Goal: Navigation & Orientation: Find specific page/section

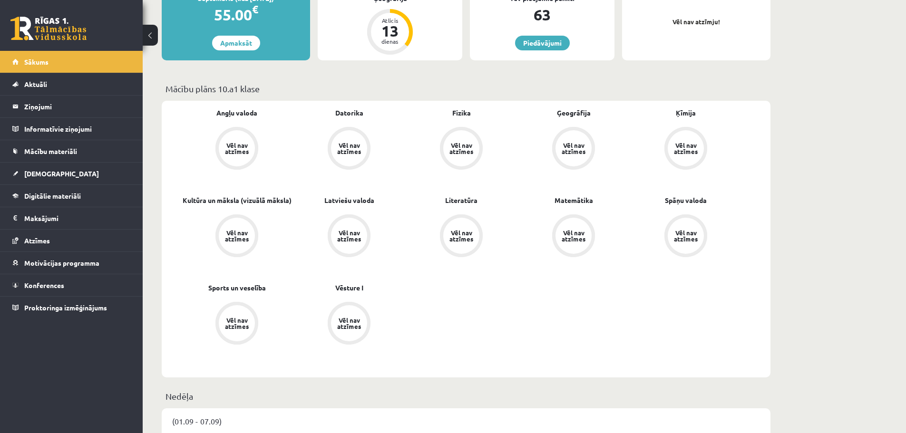
scroll to position [285, 0]
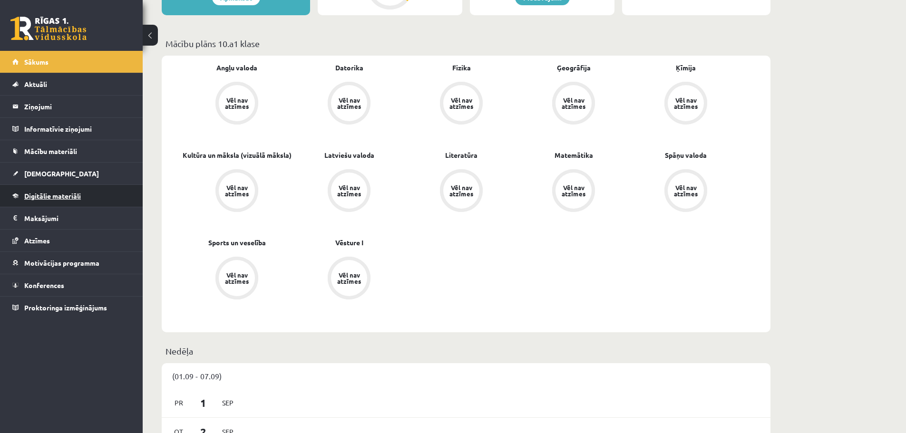
click at [80, 193] on span "Digitālie materiāli" at bounding box center [52, 196] width 57 height 9
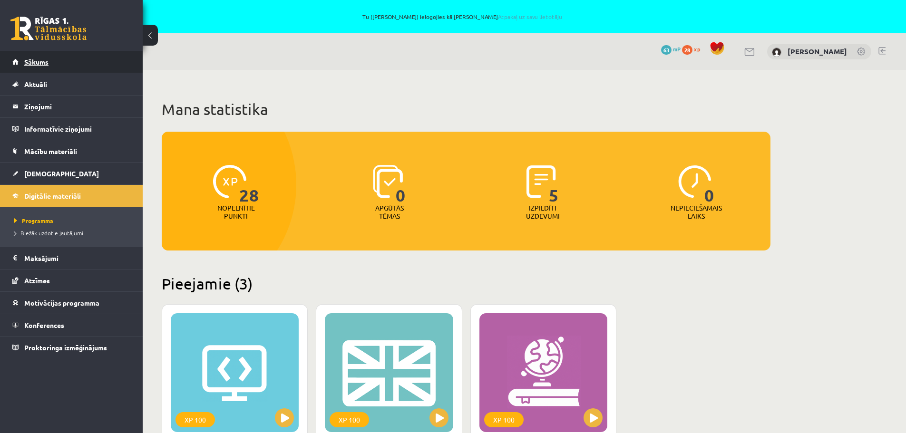
click at [41, 60] on span "Sākums" at bounding box center [36, 62] width 24 height 9
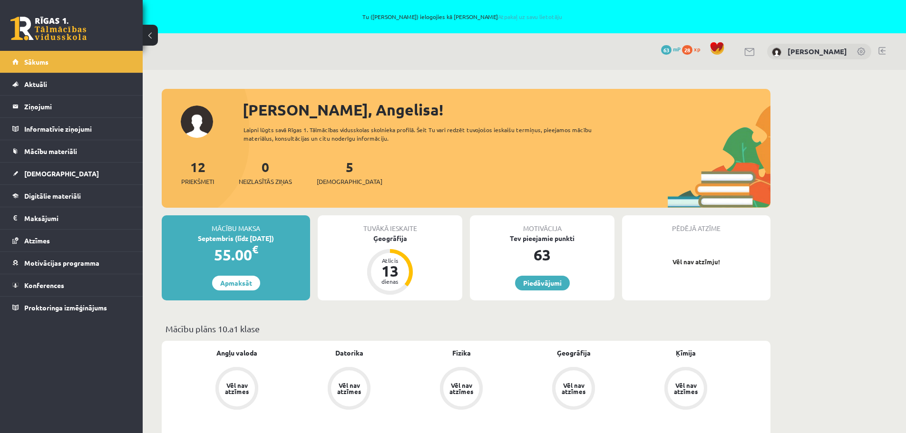
click at [682, 52] on span "28" at bounding box center [687, 50] width 10 height 10
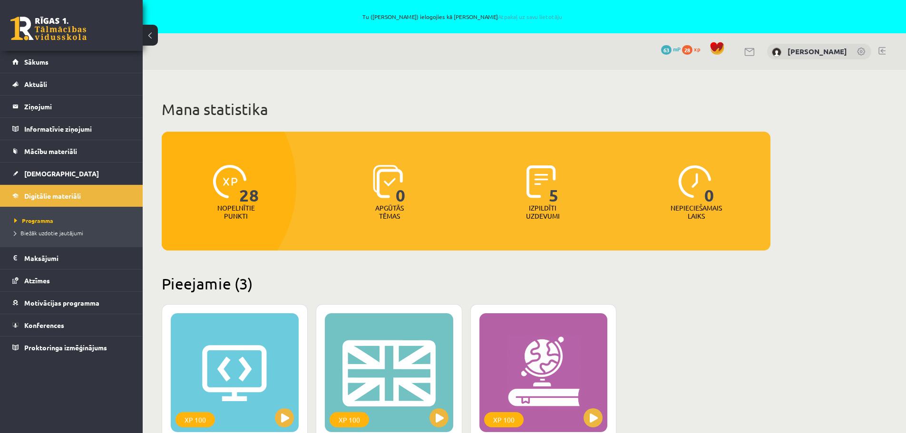
click at [661, 50] on span "63" at bounding box center [666, 50] width 10 height 10
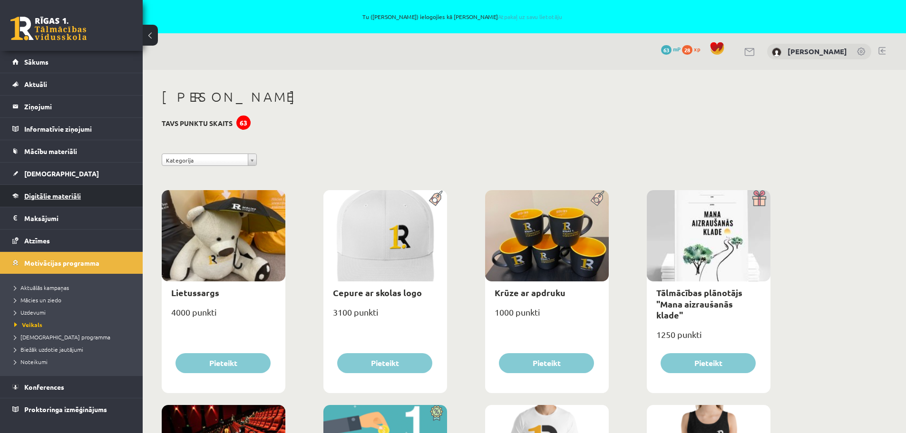
click at [61, 201] on link "Digitālie materiāli" at bounding box center [71, 196] width 118 height 22
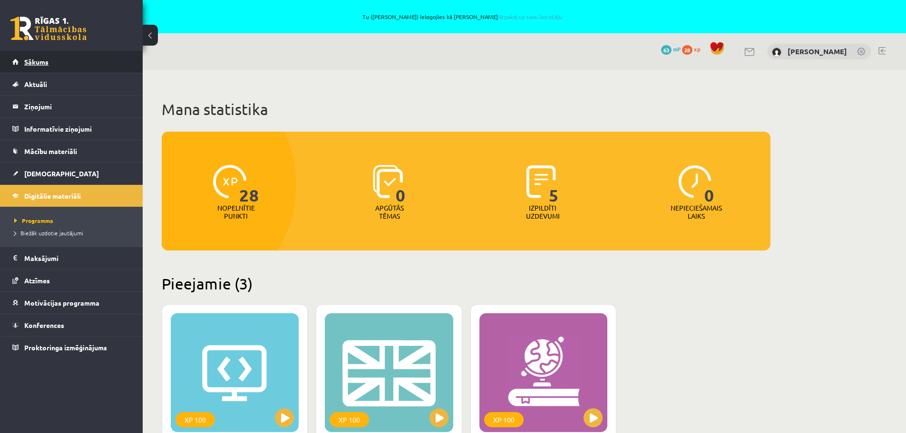
click at [45, 63] on span "Sākums" at bounding box center [36, 62] width 24 height 9
